Goal: Task Accomplishment & Management: Manage account settings

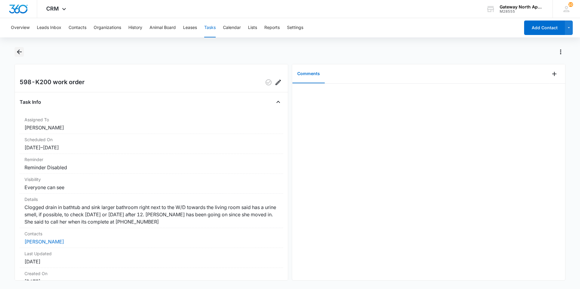
click at [18, 52] on icon "Back" at bounding box center [19, 52] width 5 height 5
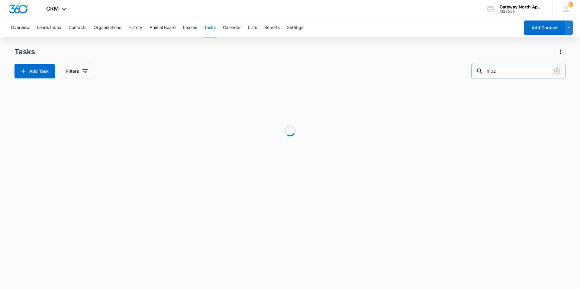
click at [559, 68] on icon "Clear" at bounding box center [556, 71] width 7 height 7
click at [535, 77] on input "text" at bounding box center [522, 71] width 85 height 14
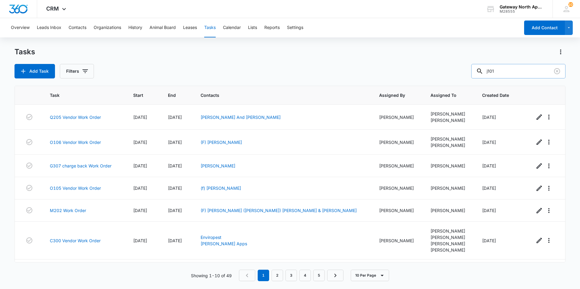
type input "j101"
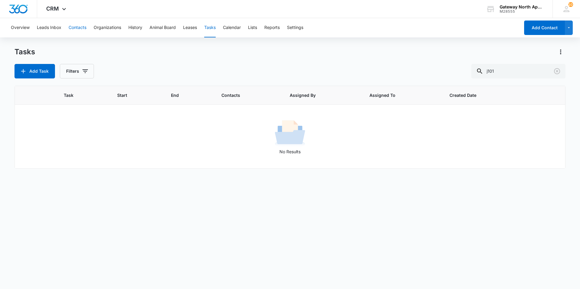
click at [82, 27] on button "Contacts" at bounding box center [78, 27] width 18 height 19
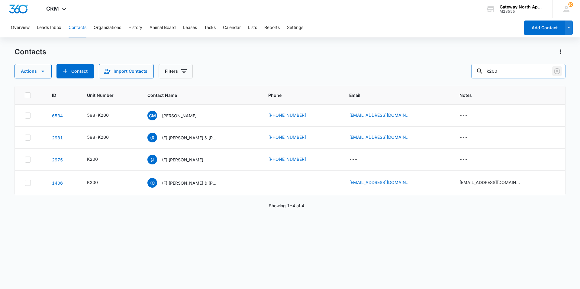
click at [556, 70] on icon "Clear" at bounding box center [556, 71] width 7 height 7
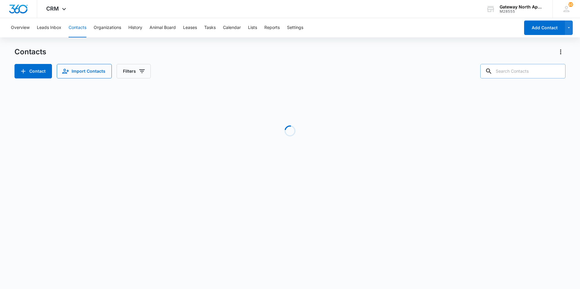
click at [521, 72] on input "text" at bounding box center [522, 71] width 85 height 14
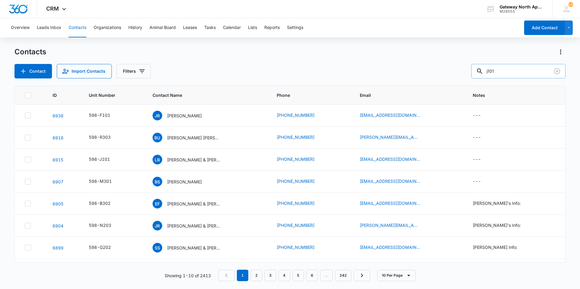
type input "j101"
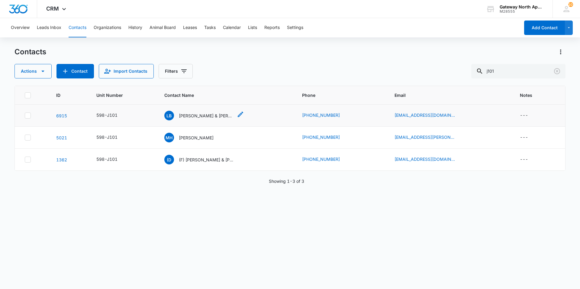
click at [194, 113] on p "Loni Baker & John Baker" at bounding box center [206, 116] width 54 height 6
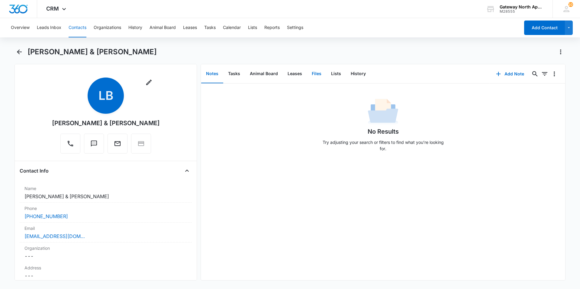
click at [316, 74] on button "Files" at bounding box center [316, 74] width 19 height 19
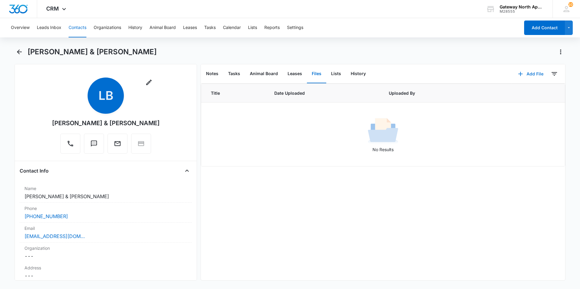
click at [532, 75] on button "Add File" at bounding box center [530, 74] width 37 height 14
click at [521, 93] on div "Upload Files" at bounding box center [523, 93] width 24 height 4
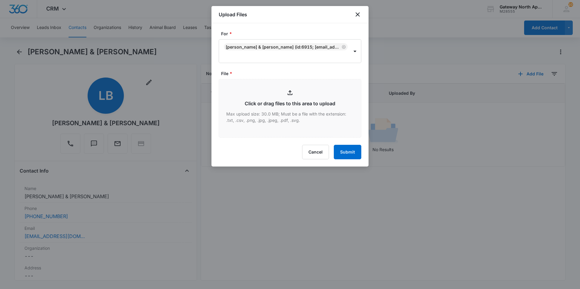
type input "C:\fakepath\Lease J101_09162025113959.pdf"
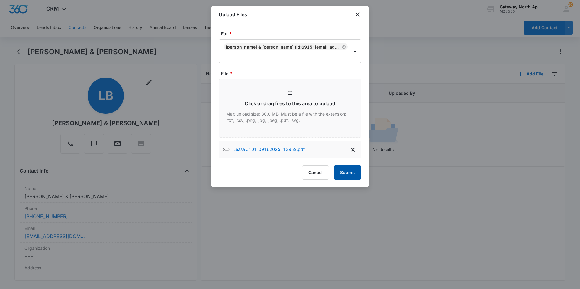
click at [343, 173] on button "Submit" at bounding box center [347, 173] width 27 height 14
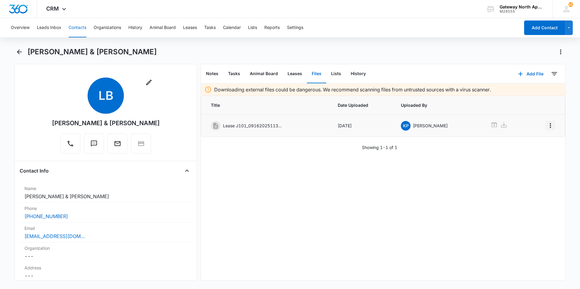
click at [547, 127] on icon "Overflow Menu" at bounding box center [550, 125] width 7 height 7
click at [530, 142] on div "Edit" at bounding box center [529, 142] width 13 height 4
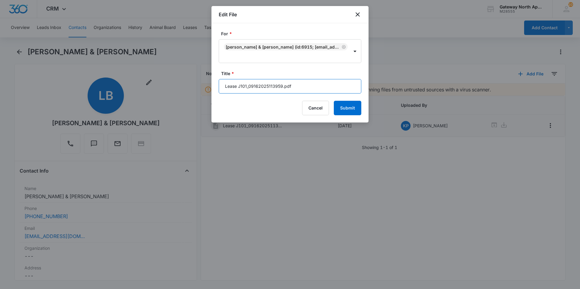
drag, startPoint x: 291, startPoint y: 87, endPoint x: 222, endPoint y: 94, distance: 69.8
click at [222, 94] on form "For * Loni Baker & John Baker (ID:6915; lonibaker659@gmail.com; 3038429753) Tit…" at bounding box center [290, 73] width 143 height 85
type input "598-J101 Lease"
click at [351, 107] on button "Submit" at bounding box center [347, 108] width 27 height 14
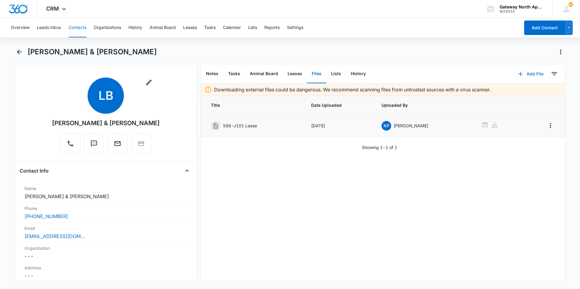
click at [530, 73] on button "Add File" at bounding box center [530, 74] width 37 height 14
click at [516, 90] on button "Upload Files" at bounding box center [526, 93] width 46 height 9
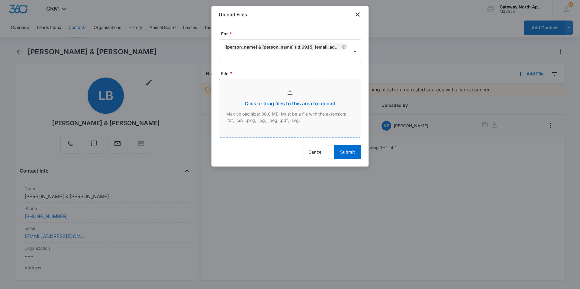
type input "C:\fakepath\Xerox Scan_09162025124706.pdf"
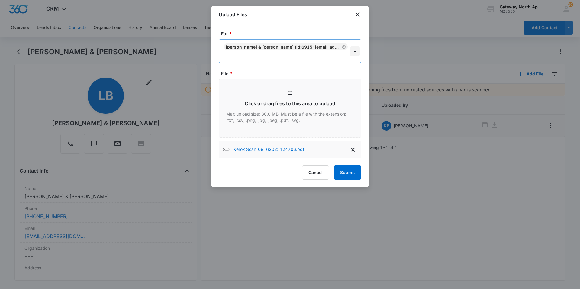
click at [355, 53] on div at bounding box center [355, 52] width 10 height 10
click at [352, 176] on button "Submit" at bounding box center [347, 173] width 27 height 14
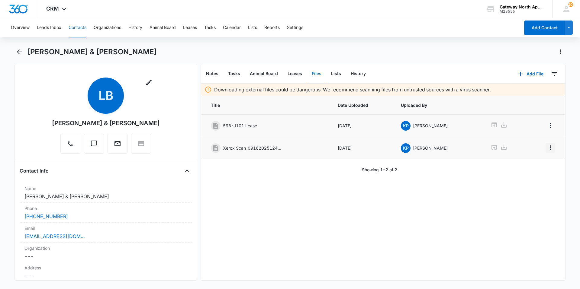
click at [547, 148] on icon "Overflow Menu" at bounding box center [550, 147] width 7 height 7
click at [533, 163] on button "Edit" at bounding box center [533, 164] width 34 height 9
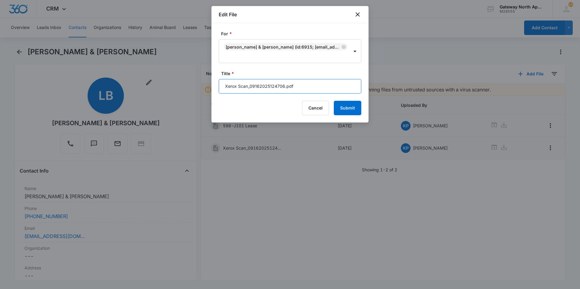
drag, startPoint x: 299, startPoint y: 86, endPoint x: 209, endPoint y: 105, distance: 92.6
click at [209, 105] on body "CRM Apps Reputation Websites Forms CRM Email Social Content Ads Intelligence Fi…" at bounding box center [290, 144] width 580 height 289
type input "598-J101 Lease Packet"
click at [351, 109] on button "Submit" at bounding box center [347, 108] width 27 height 14
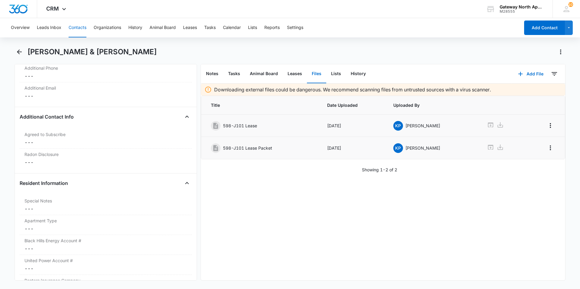
scroll to position [544, 0]
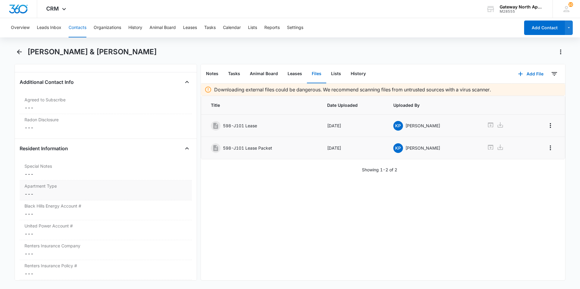
click at [42, 195] on dd "Cancel Save Changes ---" at bounding box center [105, 194] width 163 height 7
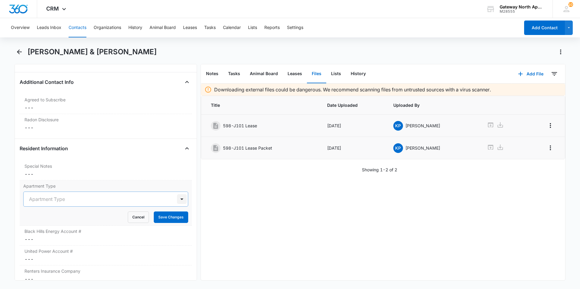
click at [178, 200] on div at bounding box center [182, 200] width 10 height 10
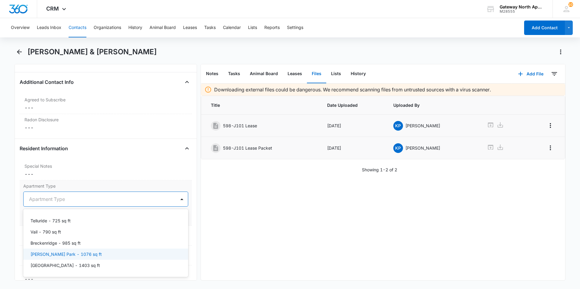
click at [71, 252] on p "Estes Park - 1076 sq ft" at bounding box center [66, 254] width 71 height 6
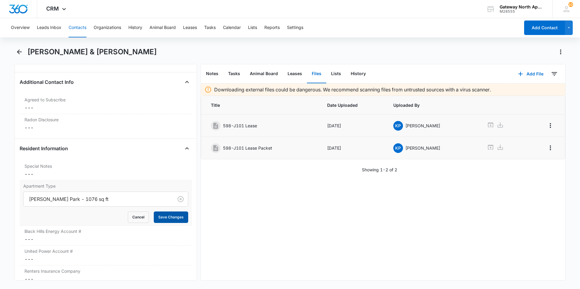
click at [159, 214] on button "Save Changes" at bounding box center [171, 217] width 34 height 11
click at [46, 131] on dd "Cancel Save Changes ---" at bounding box center [105, 127] width 163 height 7
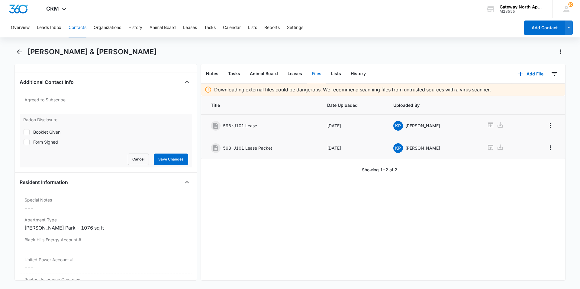
click at [30, 143] on label "Form Signed" at bounding box center [105, 142] width 165 height 6
click at [24, 142] on input "Form Signed" at bounding box center [23, 142] width 0 height 0
checkbox input "true"
click at [166, 157] on button "Save Changes" at bounding box center [171, 159] width 34 height 11
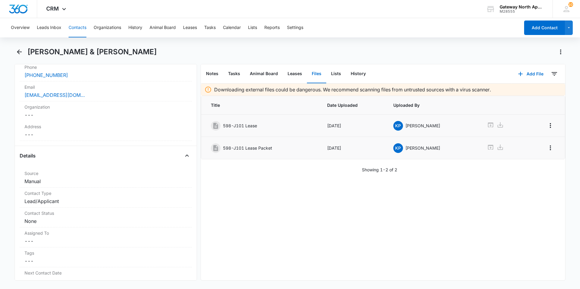
scroll to position [151, 0]
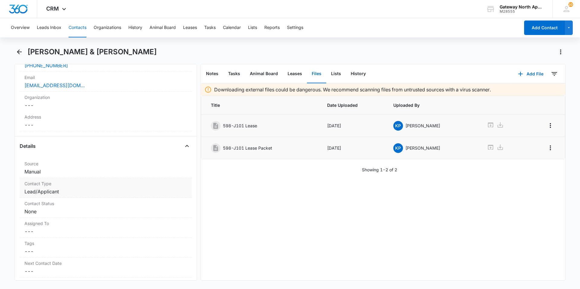
click at [50, 189] on dd "Cancel Save Changes Lead/Applicant" at bounding box center [105, 191] width 163 height 7
click at [184, 197] on div "Contact Type Lead/Applicant Cancel Save Changes" at bounding box center [106, 200] width 172 height 45
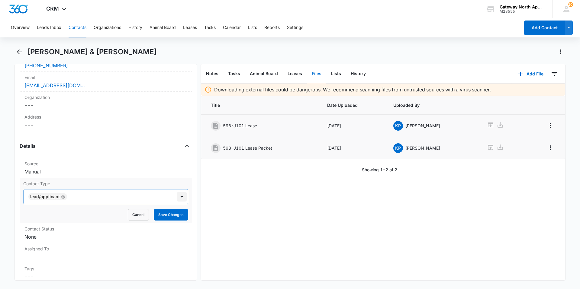
click at [179, 197] on div at bounding box center [182, 197] width 10 height 10
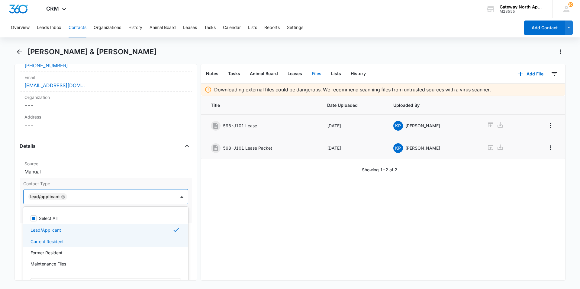
click at [71, 242] on div "Current Resident" at bounding box center [105, 242] width 149 height 6
click at [62, 197] on icon "Remove Lead/Applicant" at bounding box center [63, 197] width 4 height 5
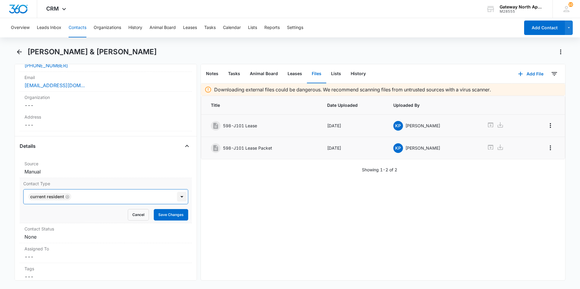
click at [177, 198] on div at bounding box center [182, 197] width 10 height 10
click at [168, 211] on button "Save Changes" at bounding box center [171, 214] width 34 height 11
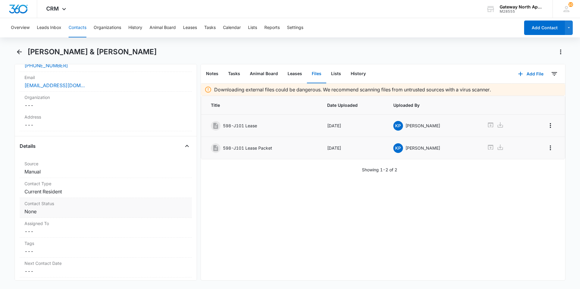
click at [54, 214] on dd "Cancel Save Changes None" at bounding box center [105, 211] width 163 height 7
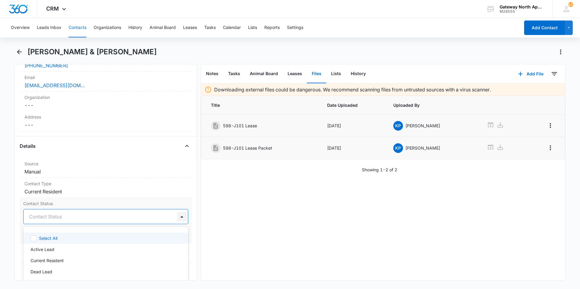
click at [177, 218] on div at bounding box center [182, 217] width 10 height 10
click at [53, 243] on p "Email Subscriber" at bounding box center [47, 240] width 33 height 6
click at [178, 218] on div at bounding box center [182, 217] width 10 height 10
click at [160, 232] on button "Save Changes" at bounding box center [171, 234] width 34 height 11
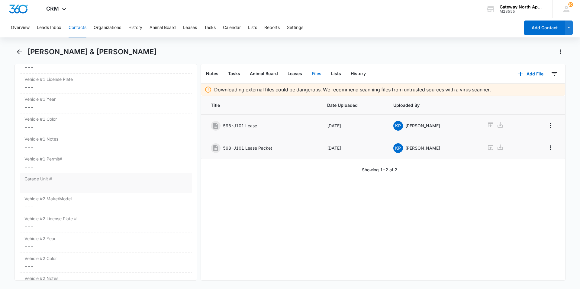
scroll to position [876, 0]
click at [487, 147] on icon at bounding box center [490, 147] width 7 height 7
click at [65, 125] on dd "Cancel Save Changes ---" at bounding box center [105, 127] width 163 height 7
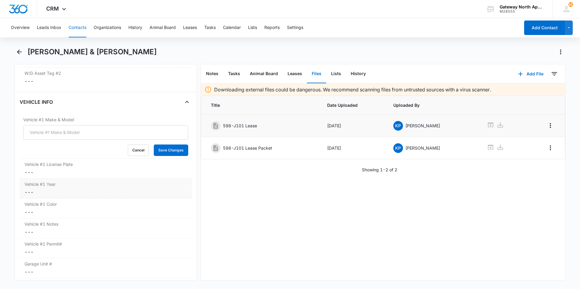
click at [58, 192] on dd "Cancel Save Changes ---" at bounding box center [105, 192] width 163 height 7
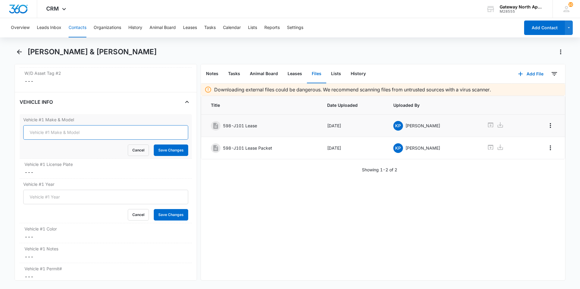
click at [79, 134] on input "Vehicle #1 Make & Model" at bounding box center [105, 132] width 165 height 14
type input "Chevy Silverado Crew Cab"
click at [166, 147] on button "Save Changes" at bounding box center [171, 150] width 34 height 11
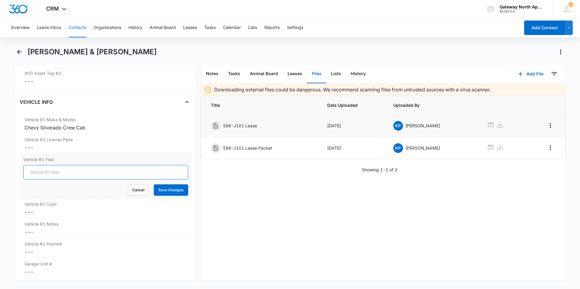
click at [70, 172] on input "Vehicle #1 Year" at bounding box center [105, 172] width 165 height 14
type input "2024"
click at [167, 189] on button "Save Changes" at bounding box center [171, 190] width 34 height 11
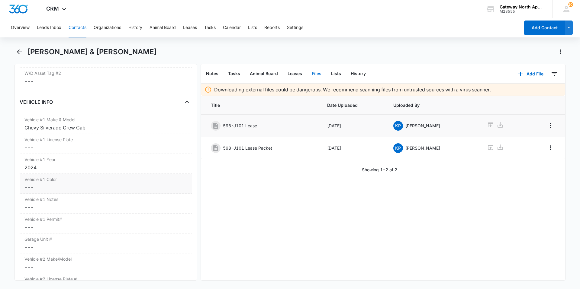
click at [50, 185] on dd "Cancel Save Changes ---" at bounding box center [105, 187] width 163 height 7
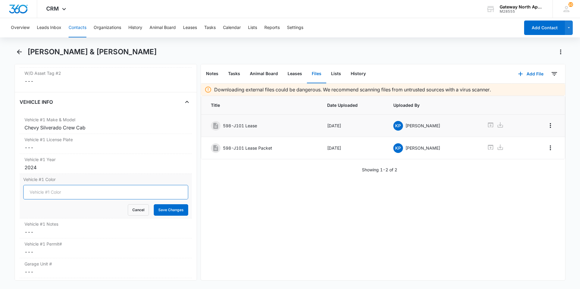
click at [48, 190] on input "Vehicle #1 Color" at bounding box center [105, 192] width 165 height 14
type input "Red"
click at [176, 210] on button "Save Changes" at bounding box center [171, 210] width 34 height 11
click at [50, 148] on dd "Cancel Save Changes ---" at bounding box center [105, 147] width 163 height 7
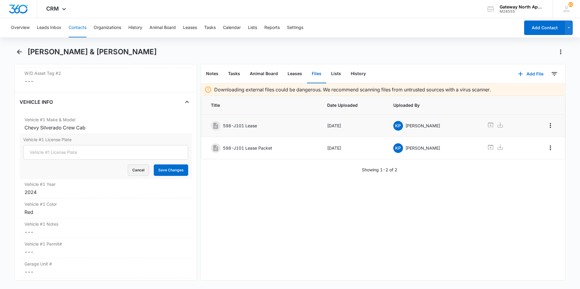
click at [134, 170] on button "Cancel" at bounding box center [138, 170] width 21 height 11
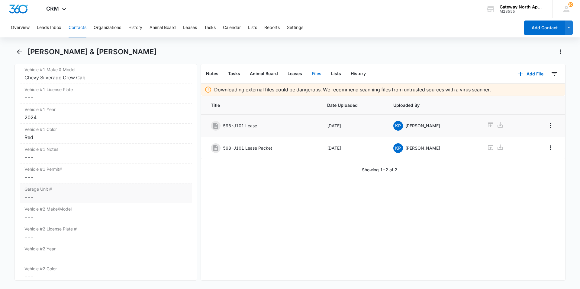
scroll to position [936, 0]
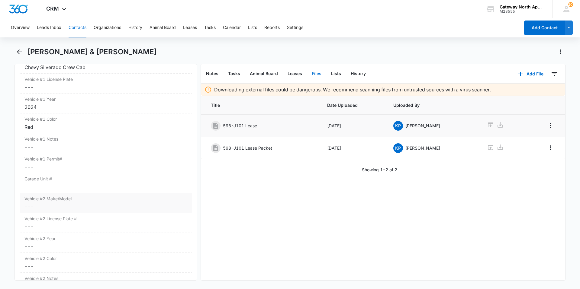
click at [56, 208] on dd "Cancel Save Changes ---" at bounding box center [105, 206] width 163 height 7
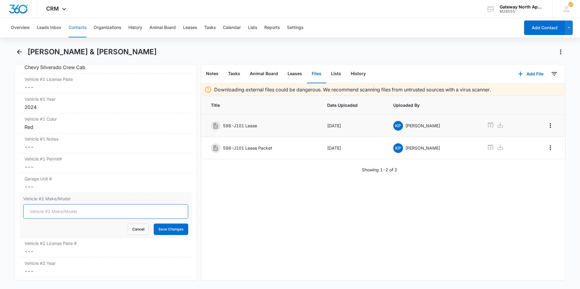
click at [55, 213] on input "Vehicle #2 Make/Model" at bounding box center [105, 212] width 165 height 14
type input "Chevy Silverado"
click at [168, 233] on button "Save Changes" at bounding box center [171, 229] width 34 height 11
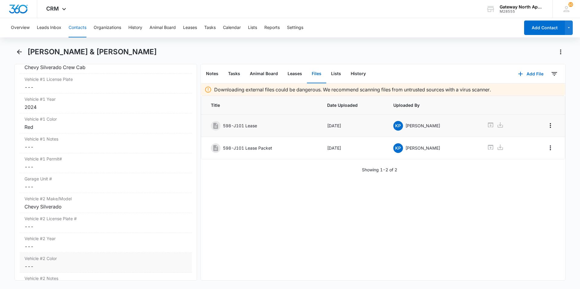
click at [56, 261] on label "Vehicle #2 Color" at bounding box center [105, 259] width 163 height 6
click at [71, 269] on input "Vehicle #2 Color" at bounding box center [105, 271] width 165 height 14
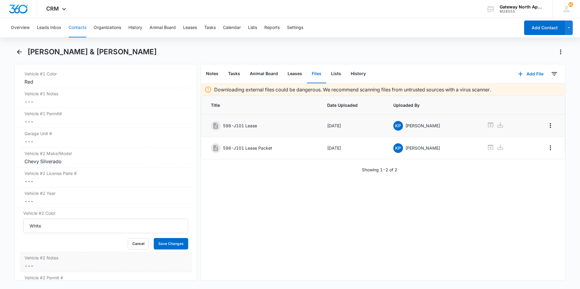
scroll to position [997, 0]
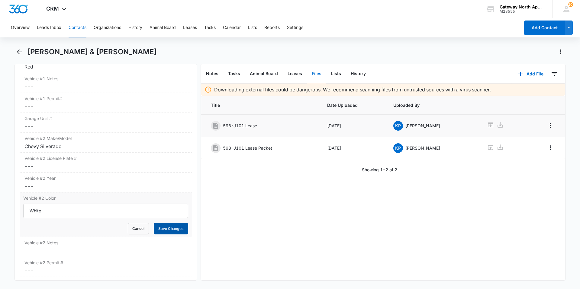
type input "White"
click at [172, 226] on button "Save Changes" at bounding box center [171, 228] width 34 height 11
click at [48, 182] on div "Vehicle #2 Year Cancel Save Changes ---" at bounding box center [106, 183] width 172 height 20
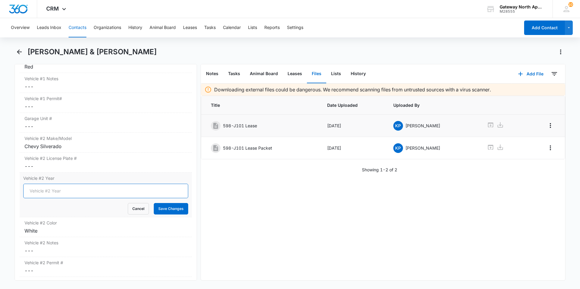
click at [63, 192] on input "Vehicle #2 Year" at bounding box center [105, 191] width 165 height 14
type input "2015"
click at [170, 209] on button "Save Changes" at bounding box center [171, 208] width 34 height 11
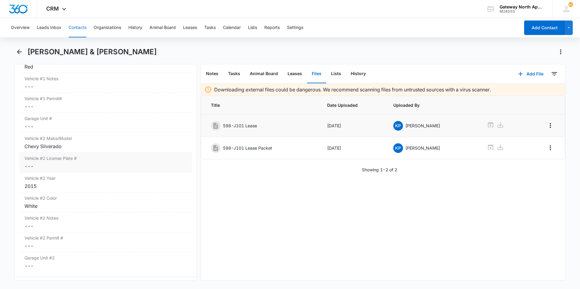
click at [58, 166] on dd "Cancel Save Changes ---" at bounding box center [105, 166] width 163 height 7
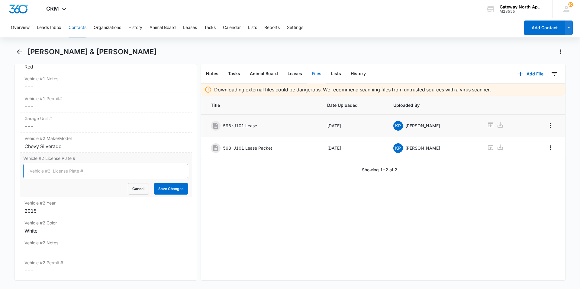
click at [59, 174] on input "Vehicle #2 License Plate #" at bounding box center [105, 171] width 165 height 14
type input "BUL-G49"
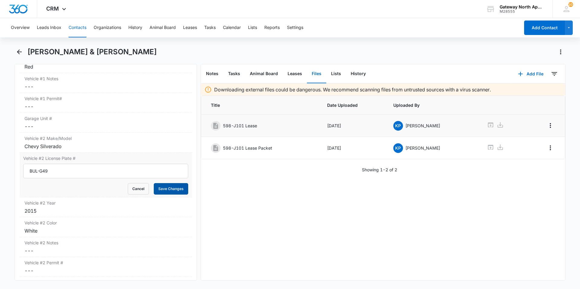
click at [175, 186] on button "Save Changes" at bounding box center [171, 188] width 34 height 11
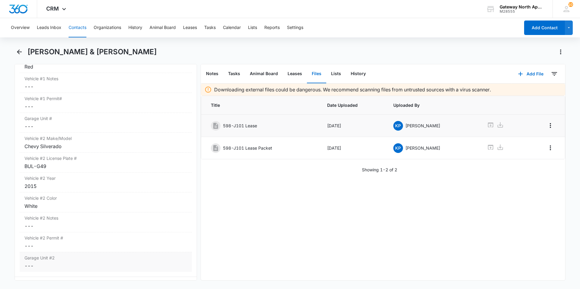
scroll to position [1027, 0]
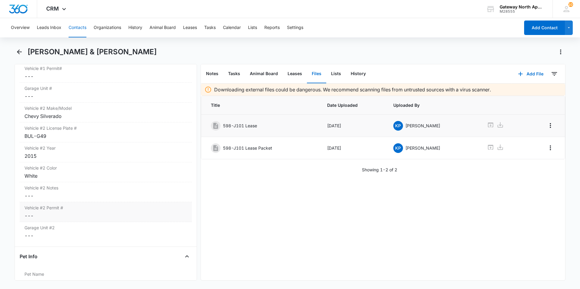
click at [47, 217] on dd "Cancel Save Changes ---" at bounding box center [105, 215] width 163 height 7
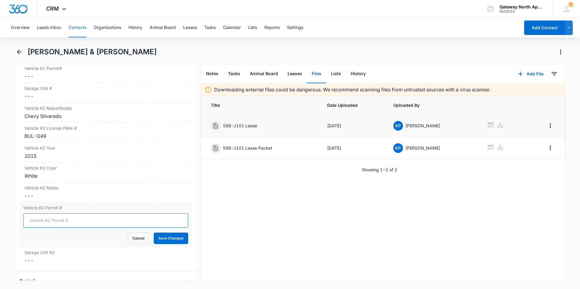
click at [57, 222] on input "Vehicle #2 Permit #" at bounding box center [105, 221] width 165 height 14
type input "WH-3109"
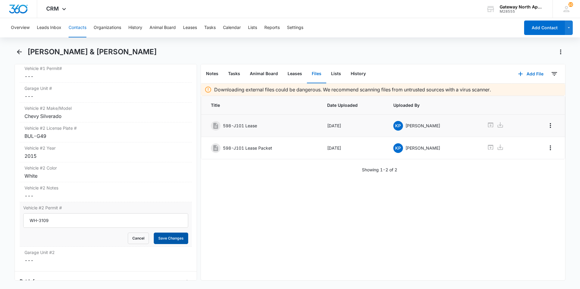
click at [163, 238] on button "Save Changes" at bounding box center [171, 238] width 34 height 11
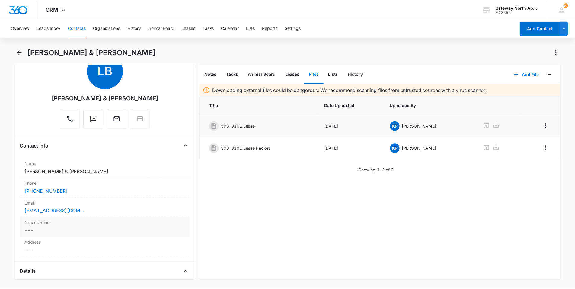
scroll to position [0, 0]
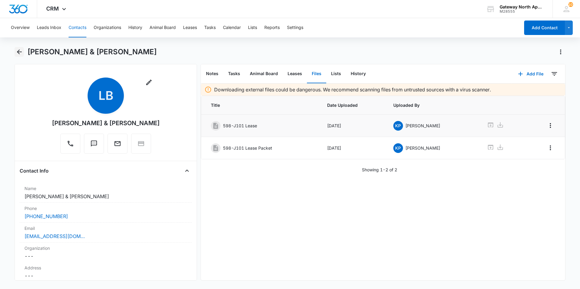
click at [21, 53] on icon "Back" at bounding box center [19, 51] width 7 height 7
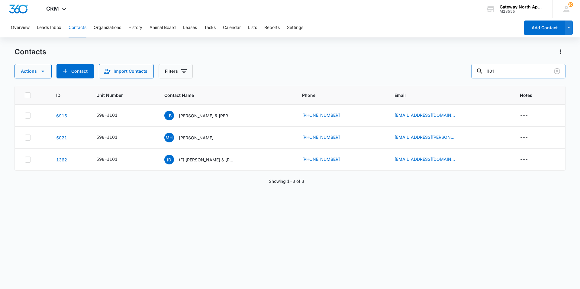
click at [530, 76] on input "j101" at bounding box center [518, 71] width 94 height 14
type input "j202"
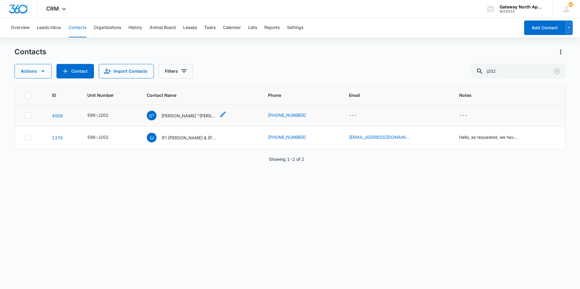
click at [200, 117] on p "Christine "Tina" Laganosky" at bounding box center [188, 116] width 54 height 6
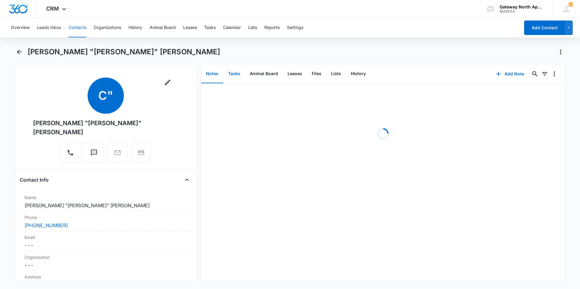
click at [238, 76] on button "Tasks" at bounding box center [234, 74] width 22 height 19
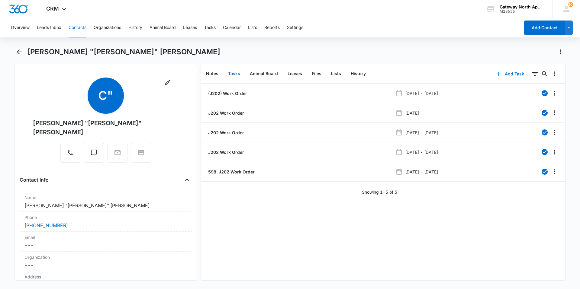
click at [238, 76] on button "Tasks" at bounding box center [234, 74] width 22 height 19
click at [238, 175] on li "598-J202 Work Order Sep 12, 2025 - Sep 15, 2025" at bounding box center [383, 172] width 364 height 20
click at [238, 172] on p "598-J202 Work Order" at bounding box center [231, 172] width 48 height 6
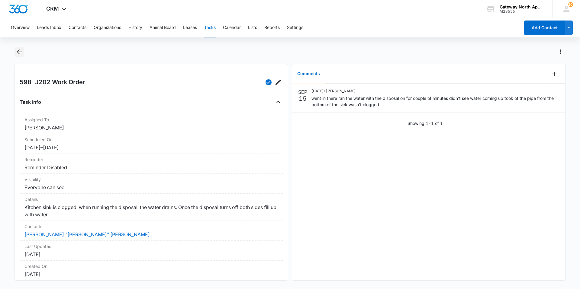
click at [19, 53] on icon "Back" at bounding box center [19, 51] width 7 height 7
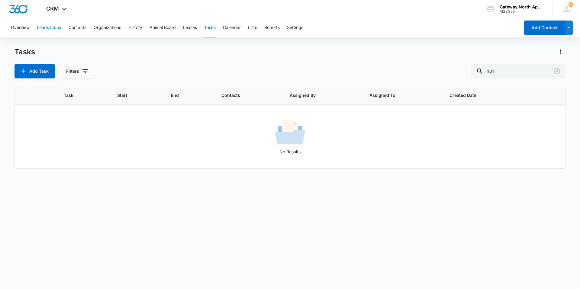
click at [54, 27] on button "Leads Inbox" at bounding box center [49, 27] width 24 height 19
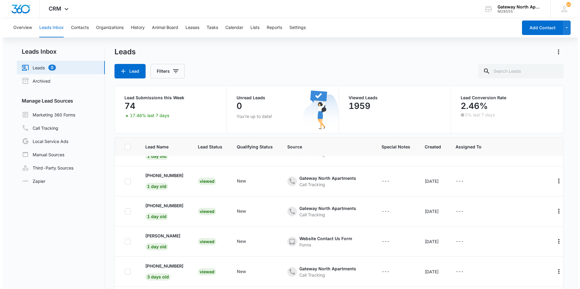
scroll to position [121, 0]
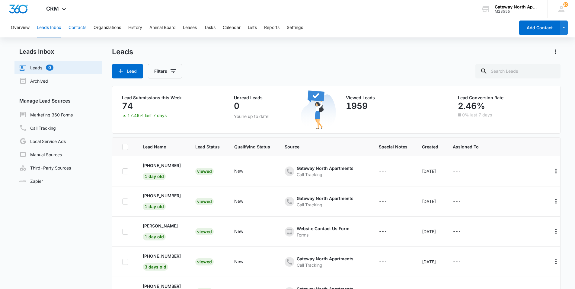
click at [79, 28] on button "Contacts" at bounding box center [78, 27] width 18 height 19
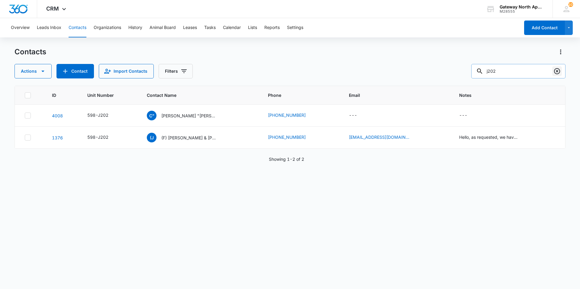
click at [560, 73] on icon "Clear" at bounding box center [556, 71] width 7 height 7
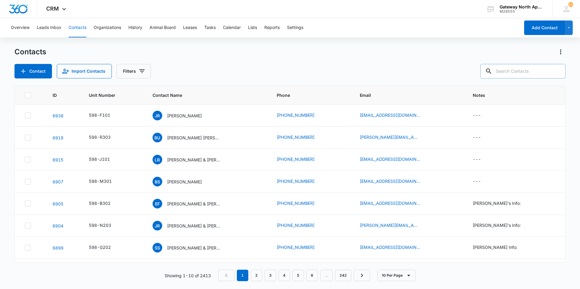
click at [544, 72] on input "text" at bounding box center [522, 71] width 85 height 14
click at [521, 65] on input "text" at bounding box center [522, 71] width 85 height 14
click at [529, 72] on input "text" at bounding box center [522, 71] width 85 height 14
click at [534, 68] on input "text" at bounding box center [522, 71] width 85 height 14
click at [528, 71] on input "text" at bounding box center [522, 71] width 85 height 14
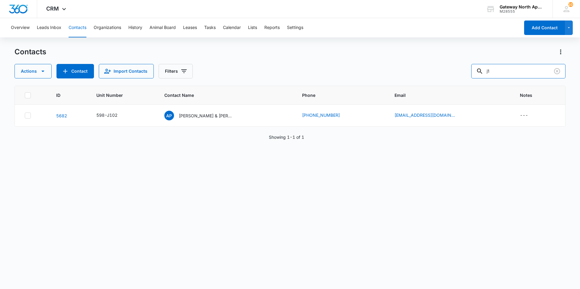
type input "j"
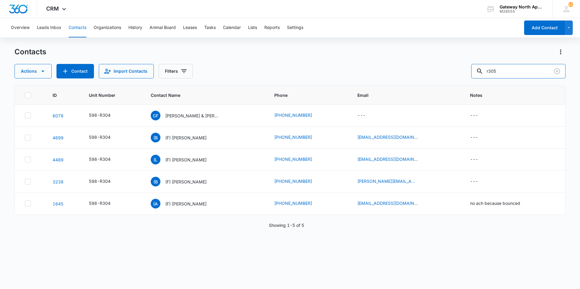
type input "r305"
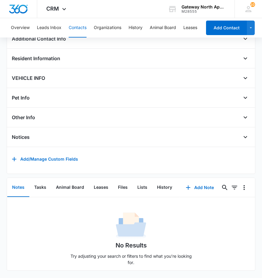
scroll to position [200, 0]
